Goal: Navigation & Orientation: Find specific page/section

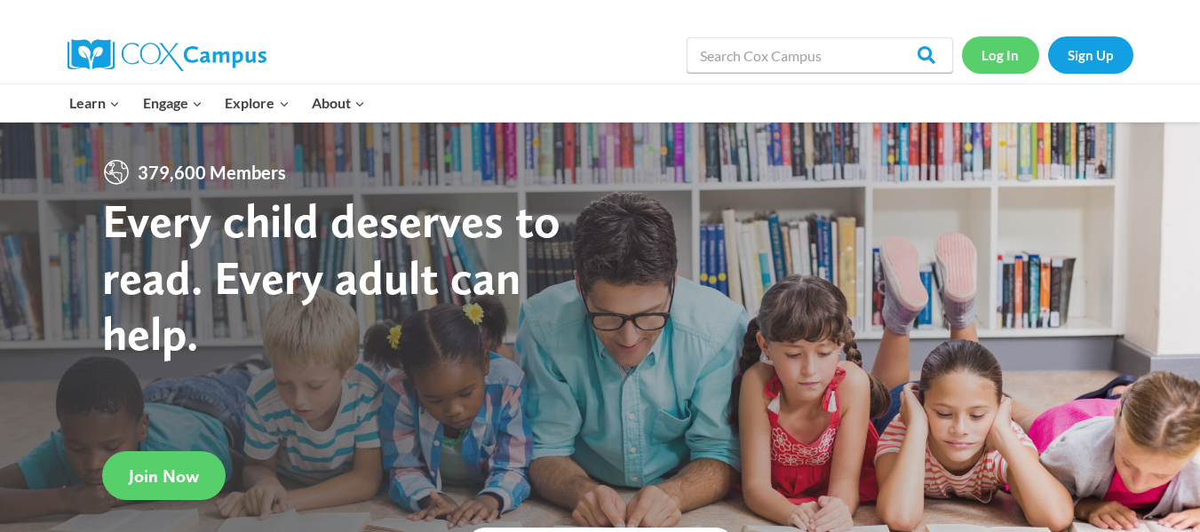
click at [1009, 57] on link "Log In" at bounding box center [1000, 54] width 77 height 36
click at [1009, 48] on link "Log In" at bounding box center [1000, 54] width 77 height 36
